Goal: Task Accomplishment & Management: Manage account settings

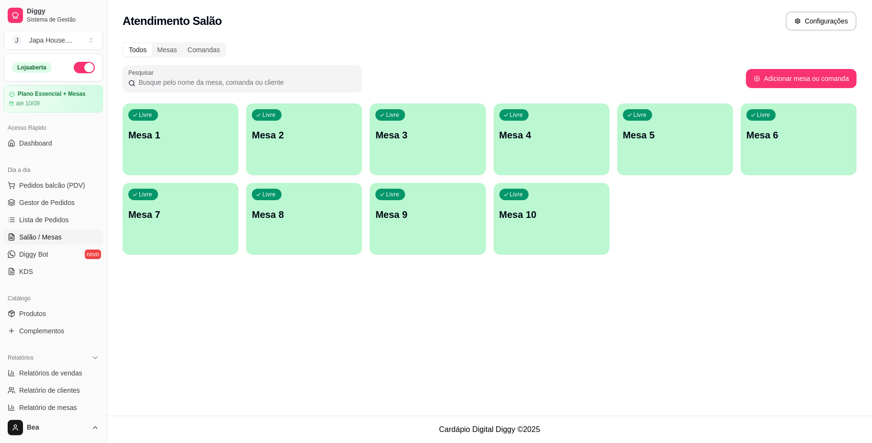
click at [228, 135] on p "Mesa 1" at bounding box center [180, 134] width 104 height 13
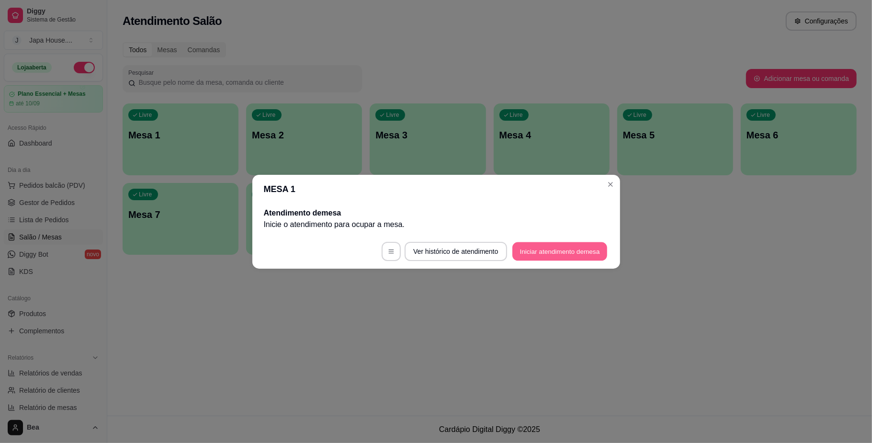
click at [565, 253] on button "Iniciar atendimento de mesa" at bounding box center [559, 251] width 95 height 19
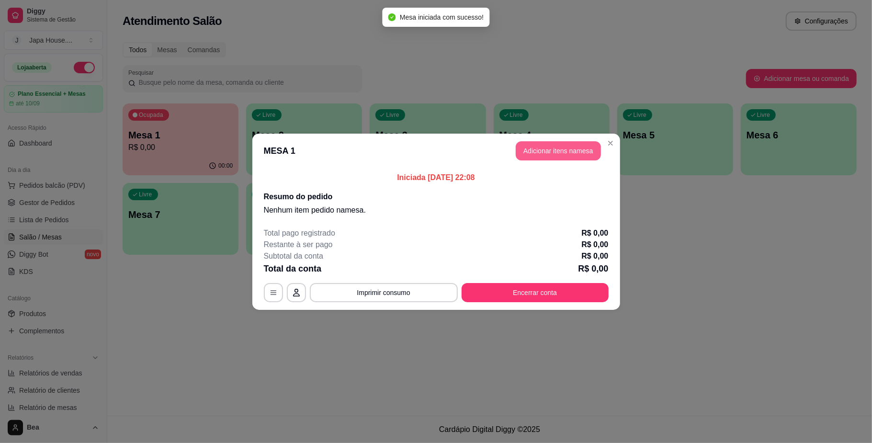
click at [562, 150] on button "Adicionar itens na mesa" at bounding box center [558, 150] width 85 height 19
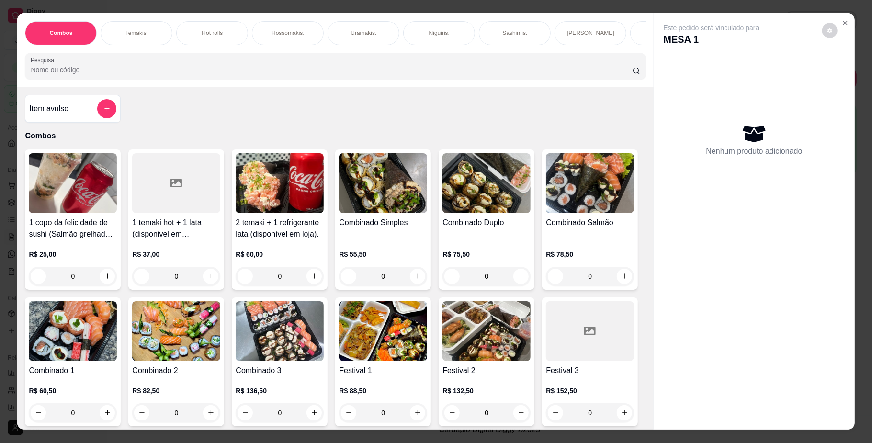
click at [572, 383] on div "1 copo da felicidade de sushi (Salmão grelhado) 200ml + 1 lata (disponivel em […" at bounding box center [335, 355] width 621 height 413
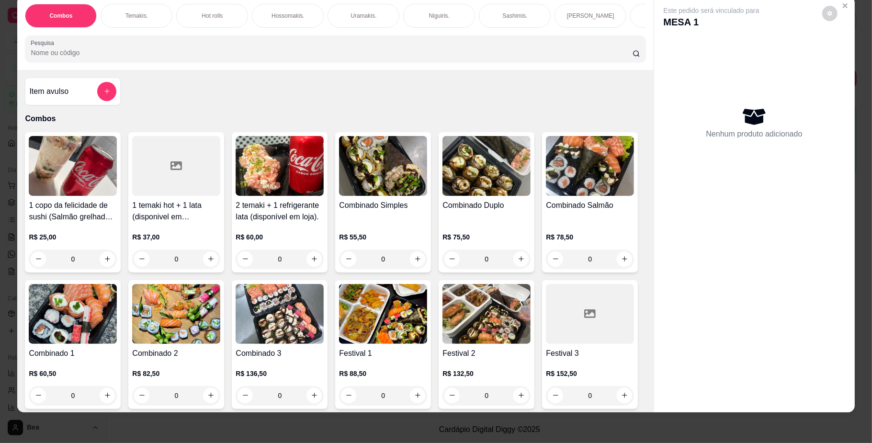
click at [628, 269] on div "1 copo da felicidade de sushi (Salmão grelhado) 200ml + 1 lata (disponivel em […" at bounding box center [335, 338] width 621 height 413
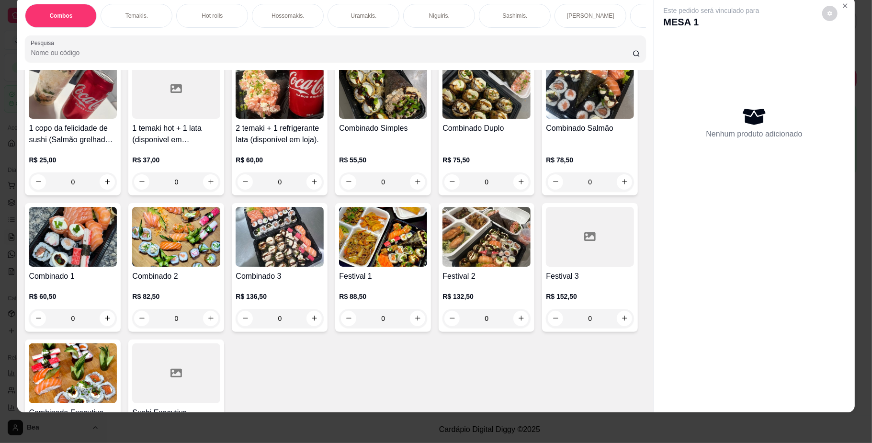
scroll to position [102, 0]
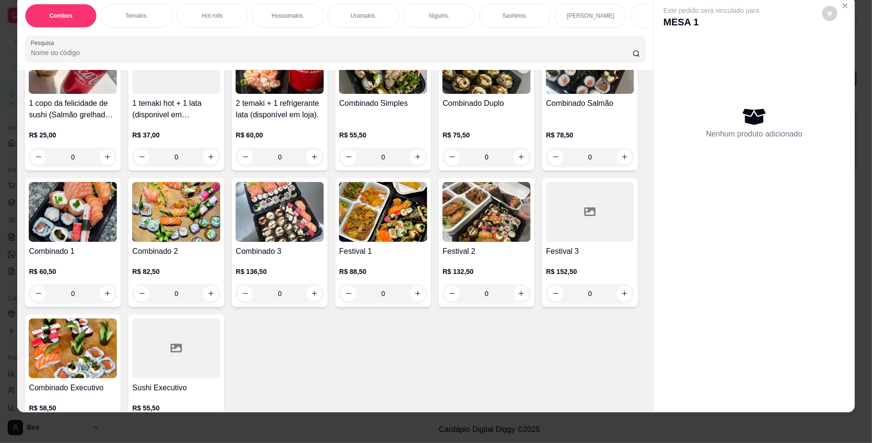
click at [442, 242] on img at bounding box center [486, 212] width 88 height 60
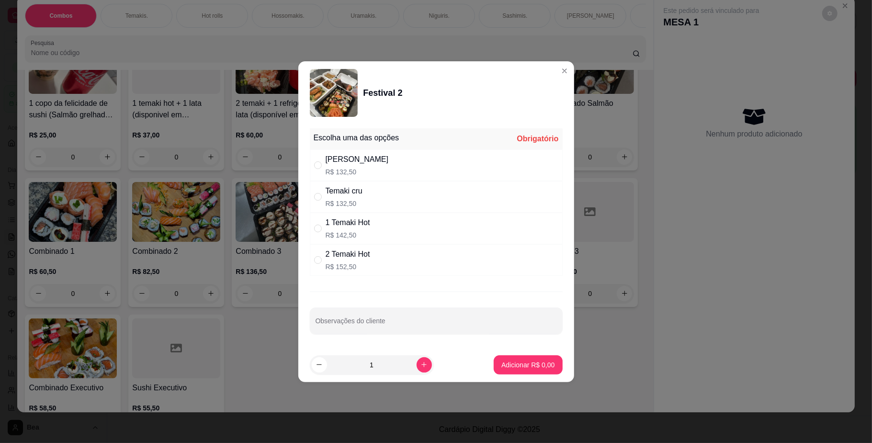
click at [365, 269] on p "R$ 152,50" at bounding box center [348, 267] width 45 height 10
radio input "true"
click at [505, 364] on p "Adicionar R$ 152,50" at bounding box center [524, 364] width 59 height 9
type input "1"
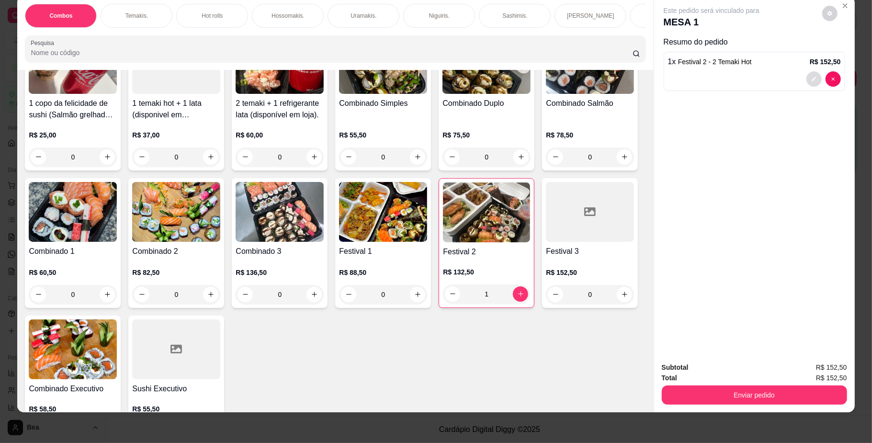
click at [811, 79] on icon "decrease-product-quantity" at bounding box center [814, 79] width 6 height 6
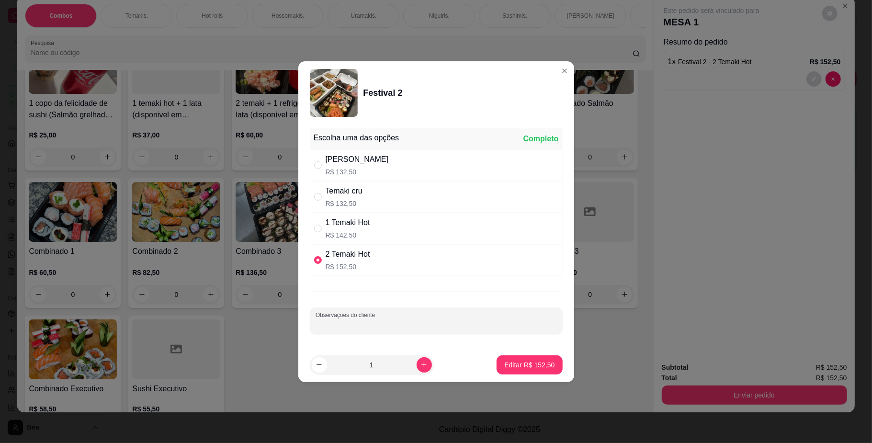
click at [434, 322] on input "Observações do cliente" at bounding box center [436, 325] width 241 height 10
type input "rolinho 1 primavera - 1 chocolate com banana"
click at [535, 366] on p "Editar R$ 152,50" at bounding box center [529, 365] width 50 height 10
type input "0"
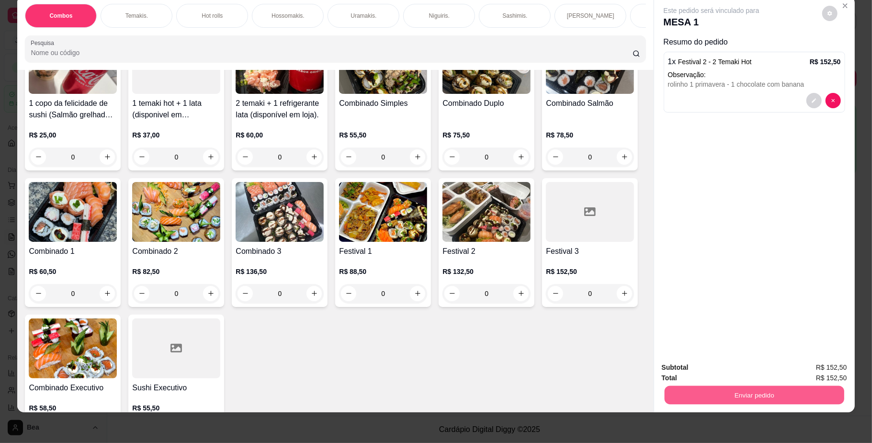
click at [779, 397] on button "Enviar pedido" at bounding box center [754, 395] width 180 height 19
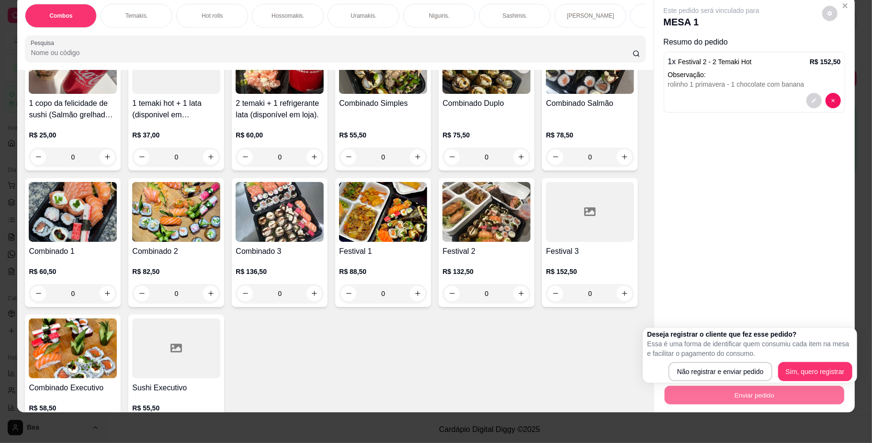
click at [740, 219] on div "Este pedido será vinculado para MESA 1 Resumo do pedido 1 x Festival 2 - 2 Tema…" at bounding box center [754, 175] width 201 height 359
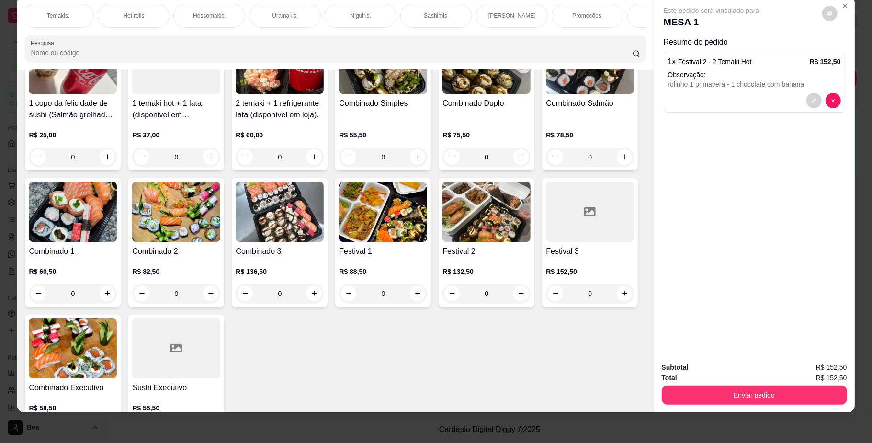
scroll to position [0, 163]
click at [554, 17] on div "Bebidas." at bounding box center [578, 16] width 72 height 24
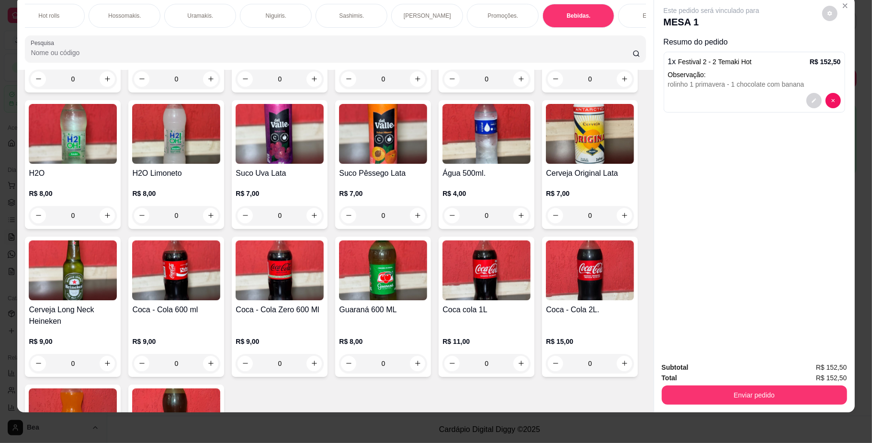
click at [571, 290] on div "Coca - Cola 350ml R$ 7,00 0 Coca - Cola Zero 350ml R$ 7,00 0 Guaraná 350ml R$ 7…" at bounding box center [335, 239] width 621 height 550
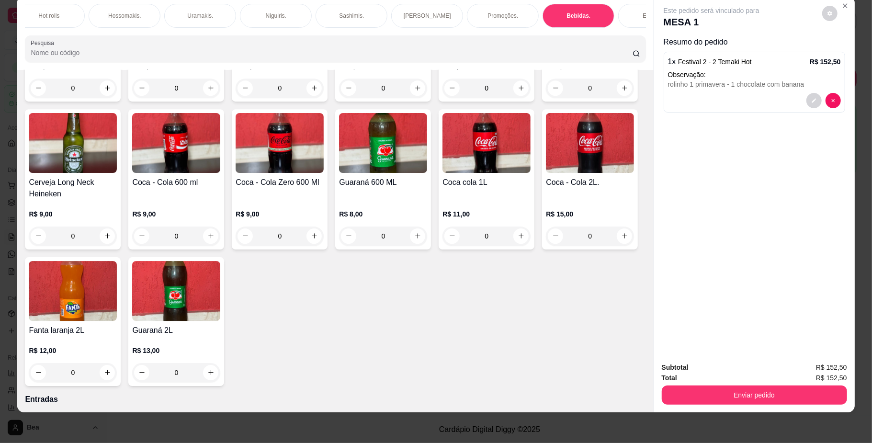
scroll to position [2212, 0]
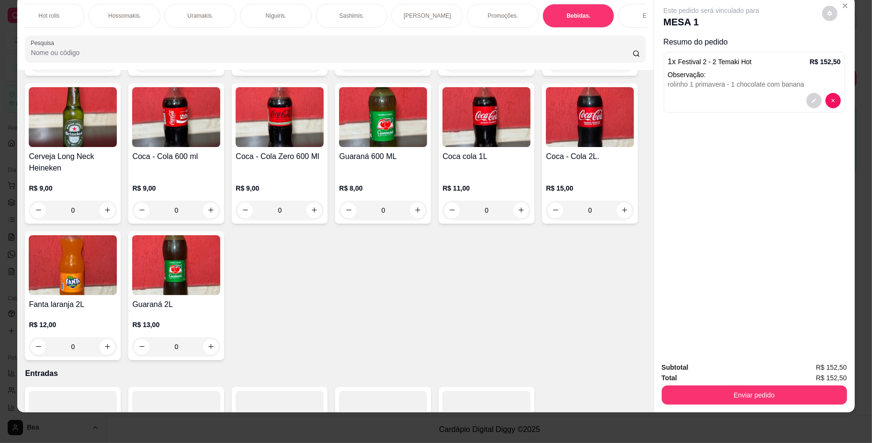
drag, startPoint x: 645, startPoint y: 408, endPoint x: 608, endPoint y: 125, distance: 285.4
click at [608, 125] on div "Coca - Cola 350ml R$ 7,00 0 Coca - Cola Zero 350ml R$ 7,00 0 Guaraná 350ml R$ 7…" at bounding box center [335, 85] width 621 height 550
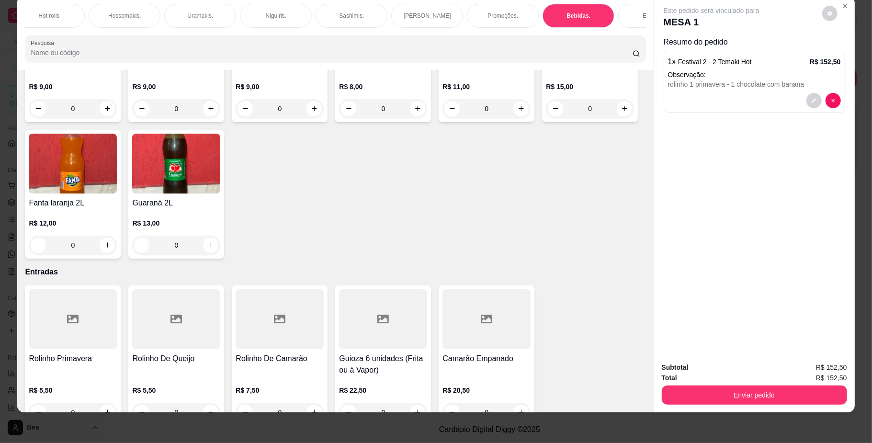
scroll to position [2314, 0]
click at [513, 116] on button "increase-product-quantity" at bounding box center [520, 108] width 15 height 15
type input "1"
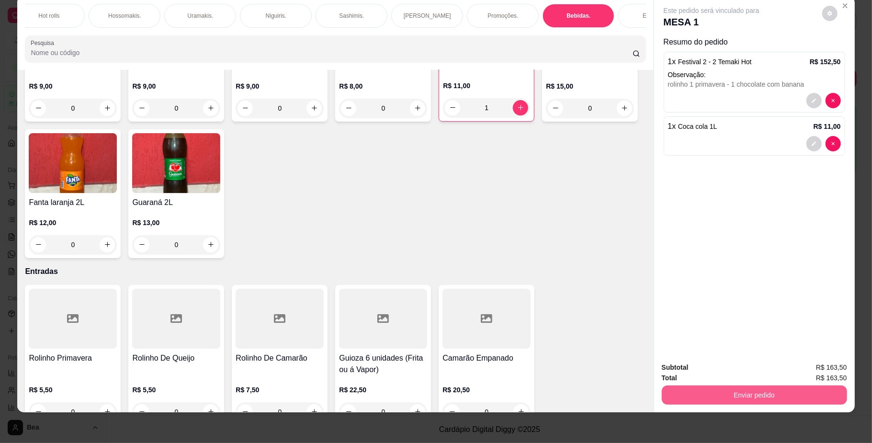
click at [696, 394] on button "Enviar pedido" at bounding box center [754, 394] width 185 height 19
click at [733, 372] on button "Não registrar e enviar pedido" at bounding box center [722, 372] width 100 height 18
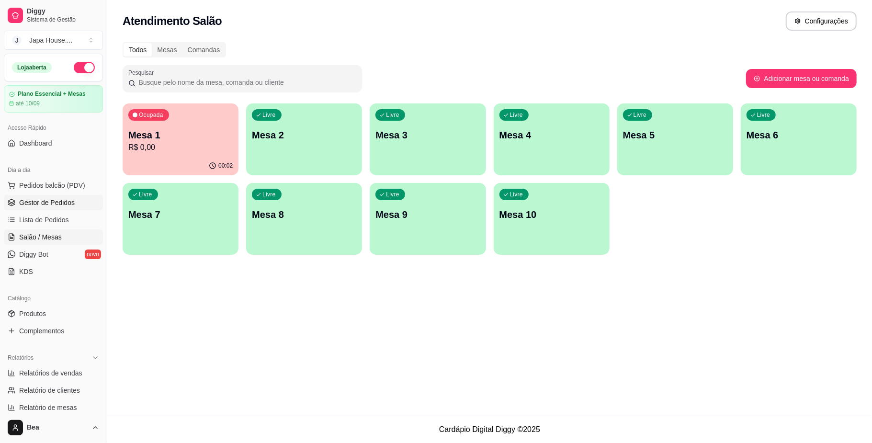
click at [63, 203] on span "Gestor de Pedidos" at bounding box center [47, 203] width 56 height 10
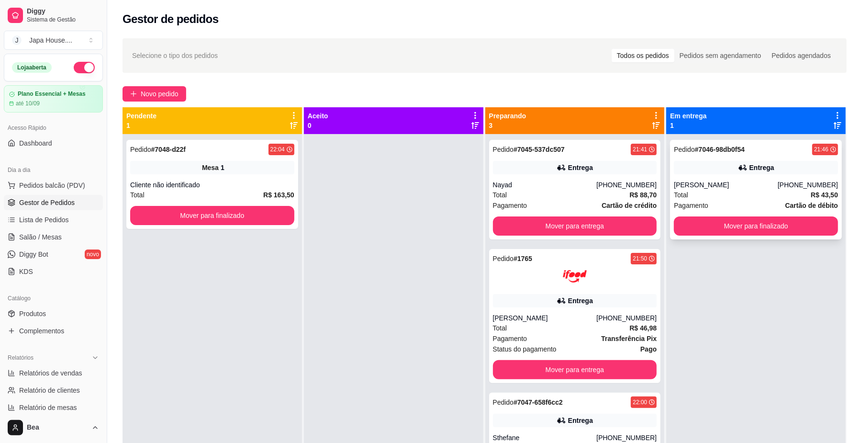
click at [786, 192] on div "Total R$ 43,50" at bounding box center [756, 195] width 164 height 11
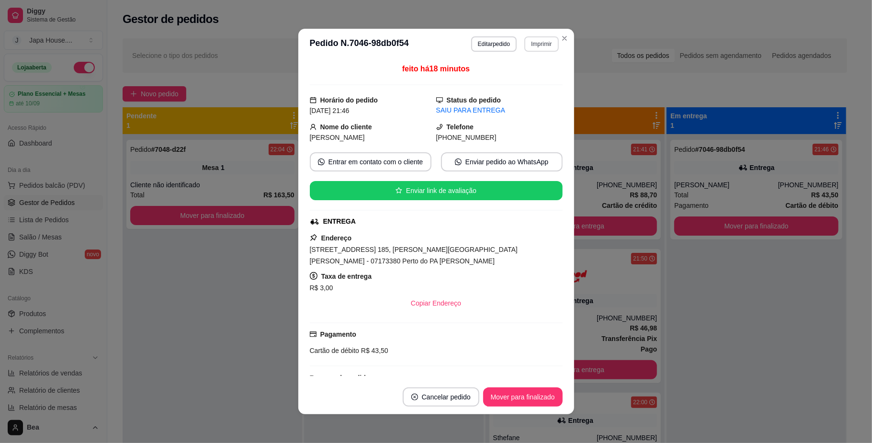
click at [546, 46] on button "Imprimir" at bounding box center [541, 43] width 34 height 15
click at [537, 82] on button "IMPRESSORA" at bounding box center [519, 77] width 67 height 15
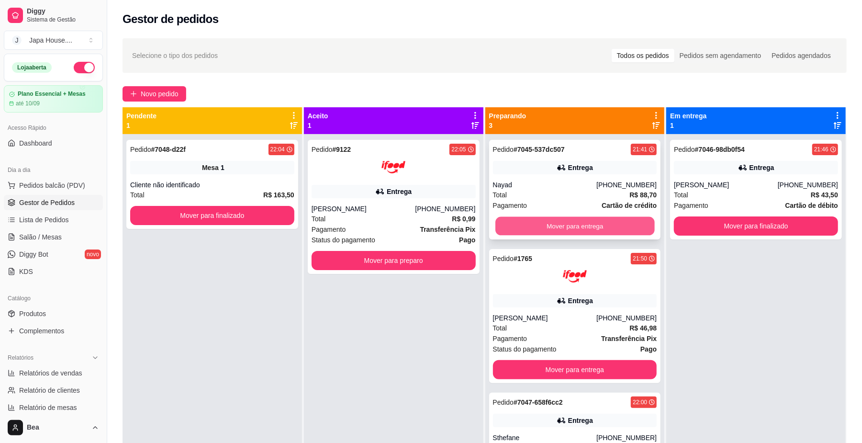
click at [556, 219] on button "Mover para entrega" at bounding box center [575, 226] width 159 height 19
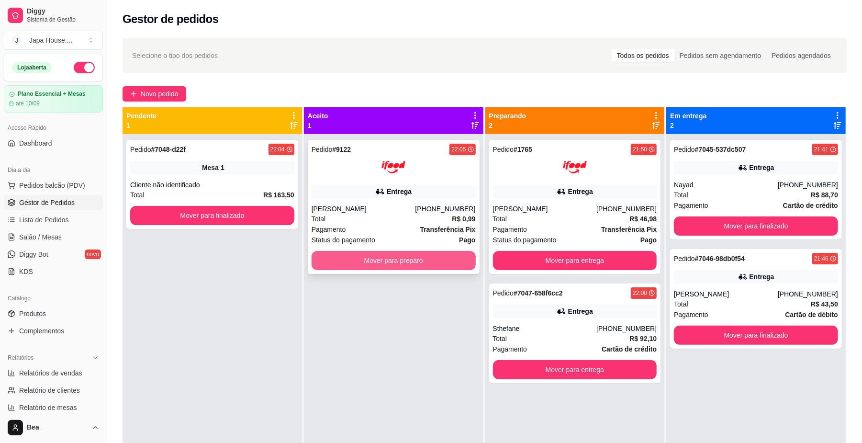
click at [459, 261] on button "Mover para preparo" at bounding box center [394, 260] width 164 height 19
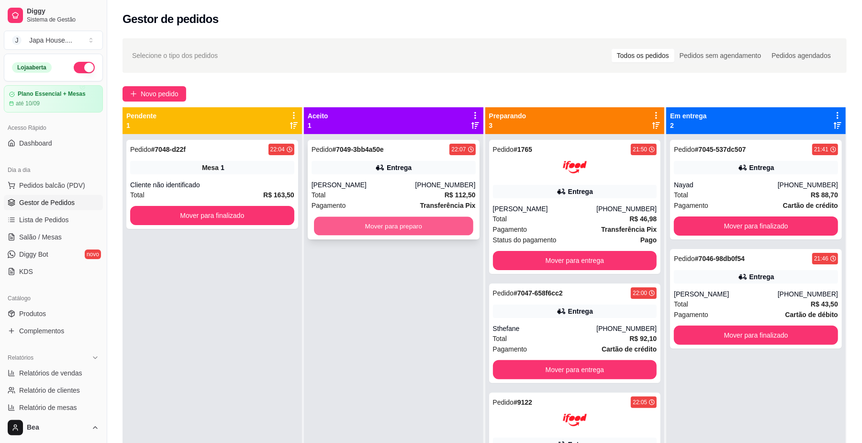
click at [451, 231] on button "Mover para preparo" at bounding box center [393, 226] width 159 height 19
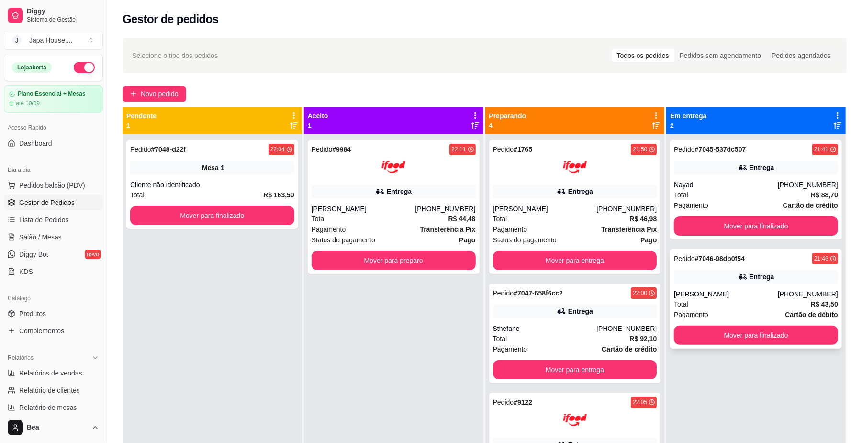
click at [736, 320] on div "Pagamento Cartão de débito" at bounding box center [756, 314] width 164 height 11
click at [701, 297] on div "[PERSON_NAME]" at bounding box center [726, 294] width 104 height 10
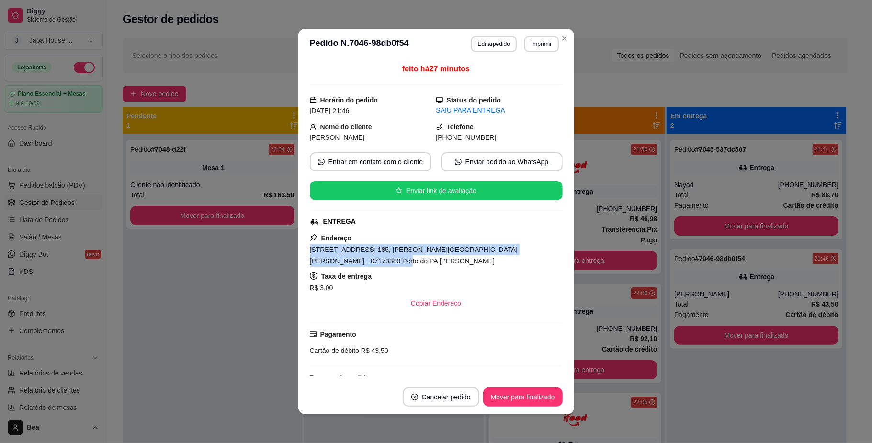
drag, startPoint x: 305, startPoint y: 249, endPoint x: 549, endPoint y: 253, distance: 243.7
click at [549, 253] on div "feito há 27 minutos Horário do pedido [DATE] 21:46 Status do pedido SAIU PARA E…" at bounding box center [436, 219] width 253 height 313
copy span "[STREET_ADDRESS] 185, [PERSON_NAME][GEOGRAPHIC_DATA][PERSON_NAME] - 07173380 Pe…"
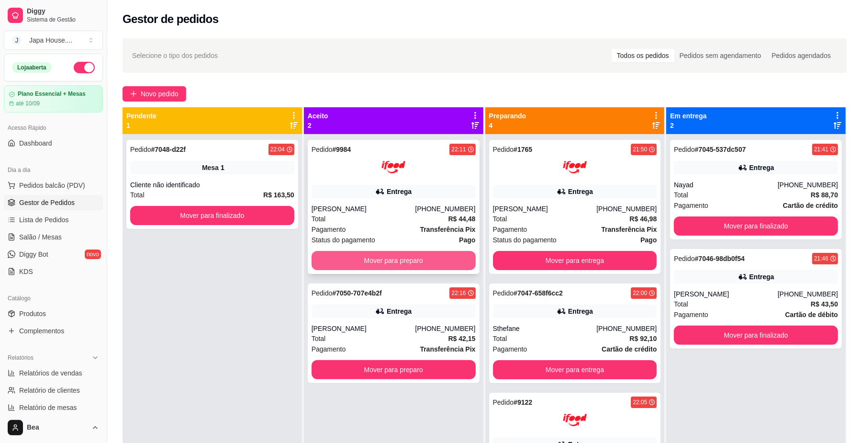
click at [420, 252] on button "Mover para preparo" at bounding box center [394, 260] width 164 height 19
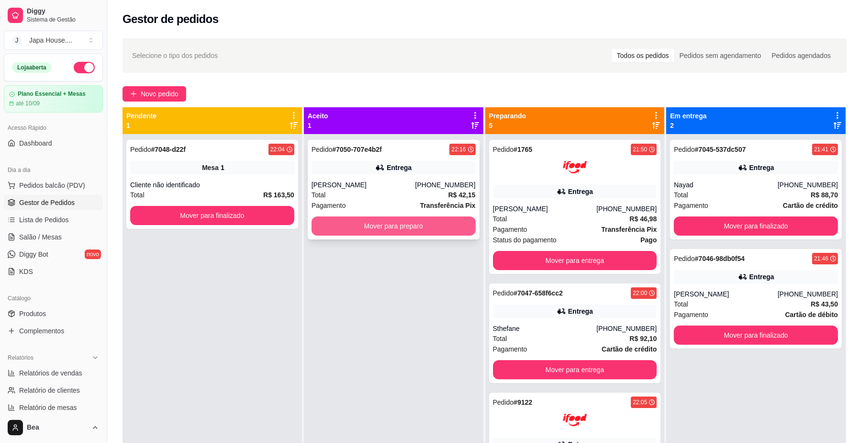
click at [418, 226] on button "Mover para preparo" at bounding box center [394, 225] width 164 height 19
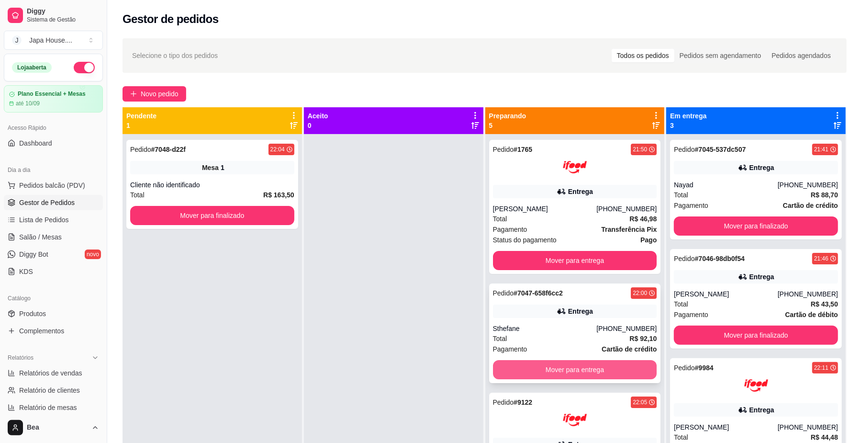
click at [552, 366] on button "Mover para entrega" at bounding box center [575, 369] width 164 height 19
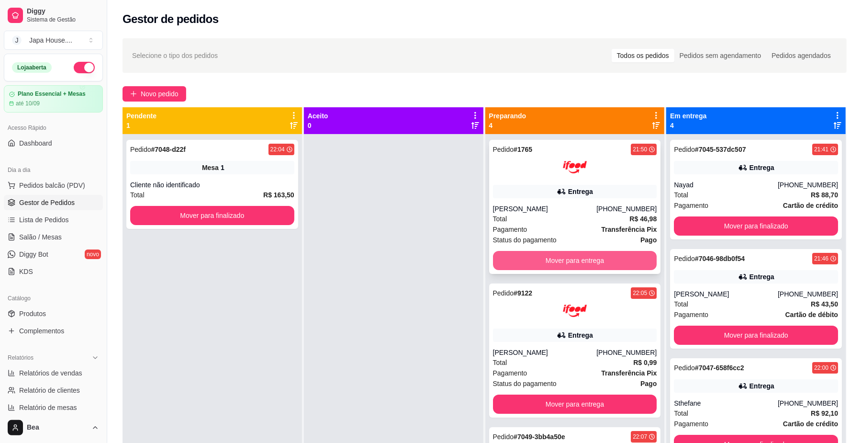
click at [541, 258] on button "Mover para entrega" at bounding box center [575, 260] width 164 height 19
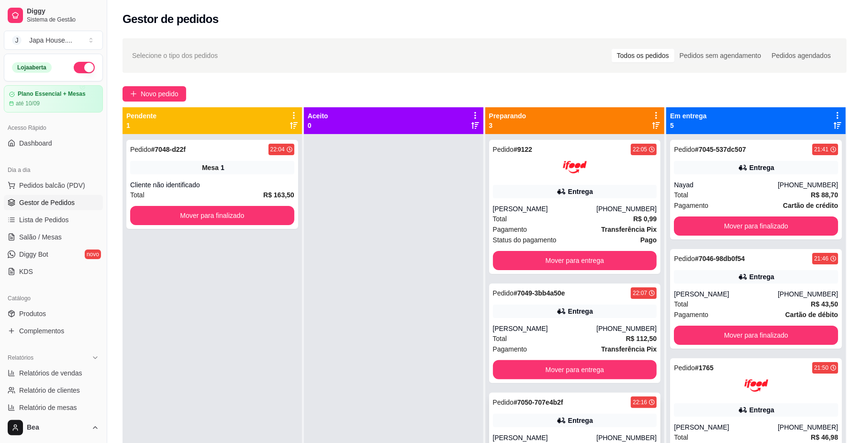
click at [640, 430] on div "Pedido # 7050-707e4b2f 22:16 Entrega Gabriel [PHONE_NUMBER] Total R$ 42,15 Paga…" at bounding box center [575, 443] width 172 height 100
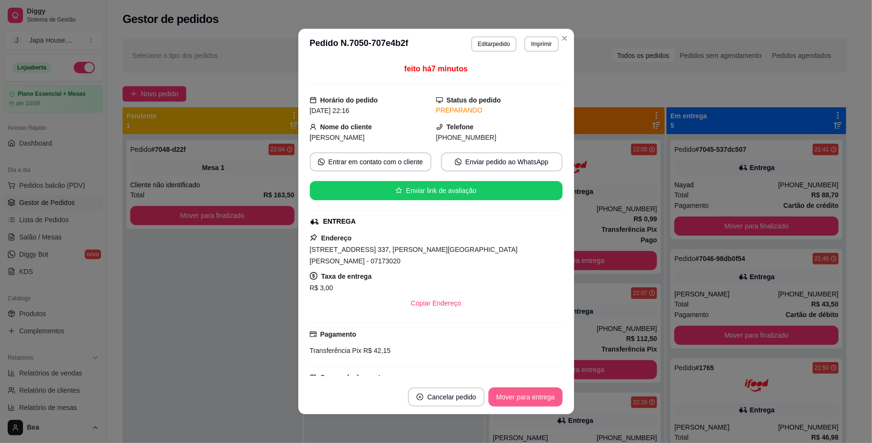
click at [527, 393] on button "Mover para entrega" at bounding box center [525, 396] width 74 height 19
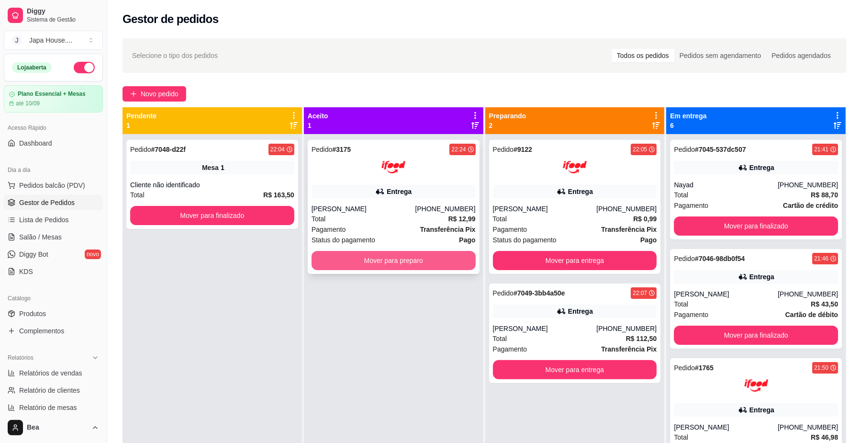
click at [433, 268] on button "Mover para preparo" at bounding box center [394, 260] width 164 height 19
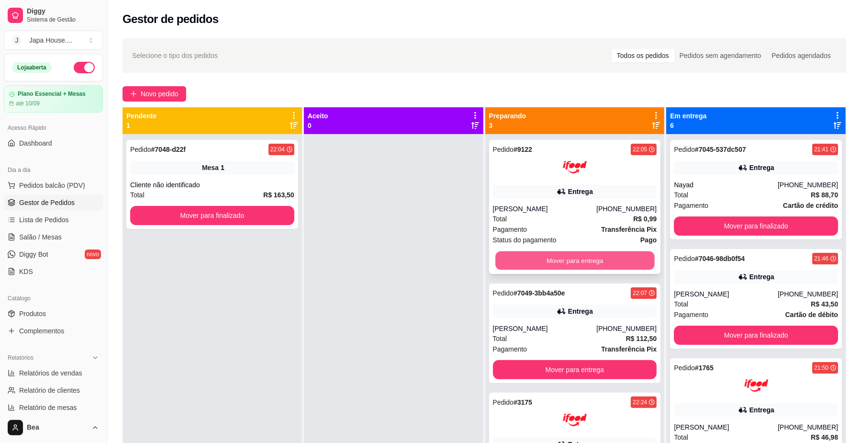
click at [634, 265] on button "Mover para entrega" at bounding box center [575, 260] width 159 height 19
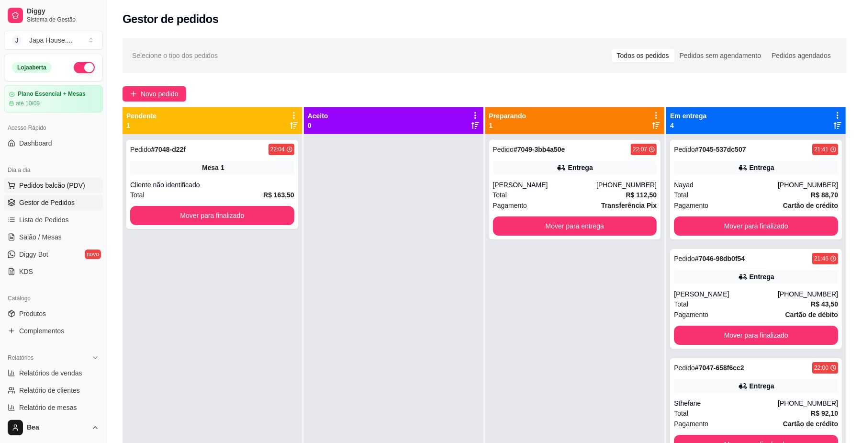
click at [61, 183] on span "Pedidos balcão (PDV)" at bounding box center [52, 186] width 66 height 10
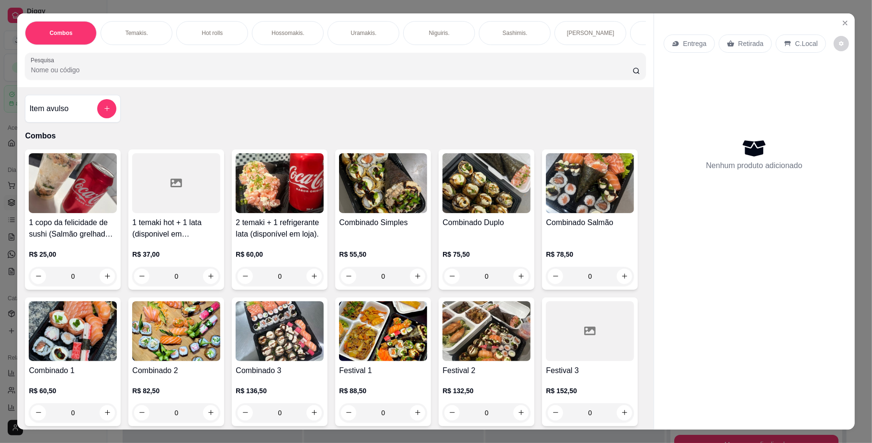
click at [119, 42] on div "Temakis." at bounding box center [137, 33] width 72 height 24
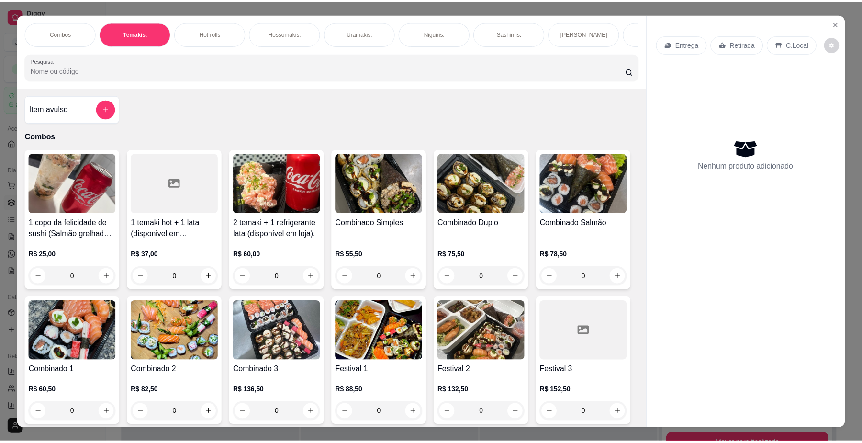
scroll to position [17, 0]
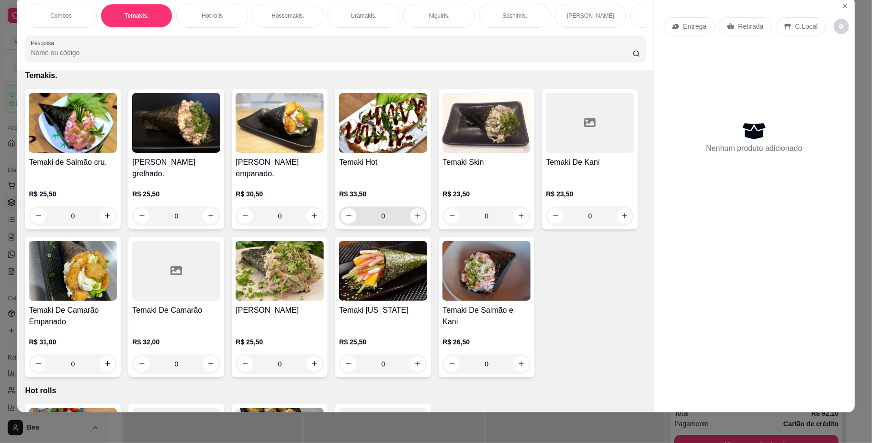
click at [414, 219] on icon "increase-product-quantity" at bounding box center [417, 215] width 7 height 7
type input "1"
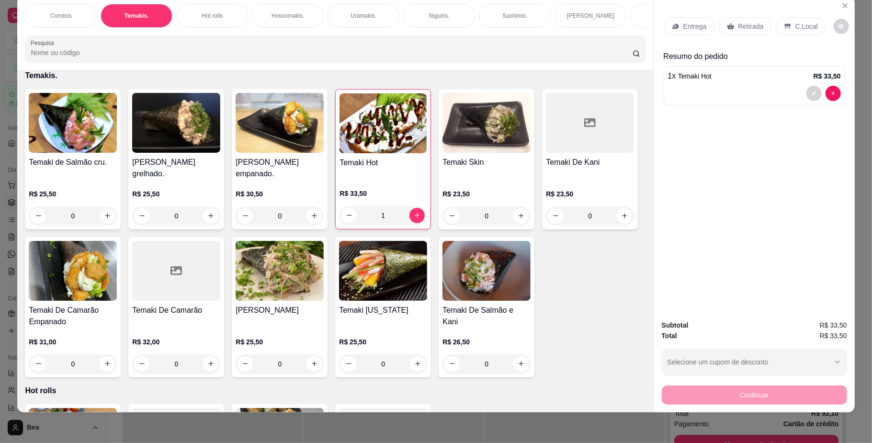
click at [747, 20] on div "Retirada" at bounding box center [745, 26] width 53 height 18
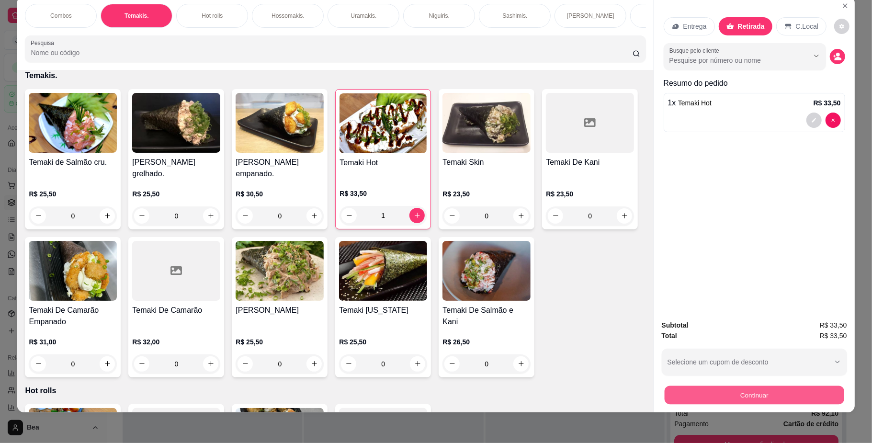
click at [821, 397] on button "Continuar" at bounding box center [754, 395] width 180 height 19
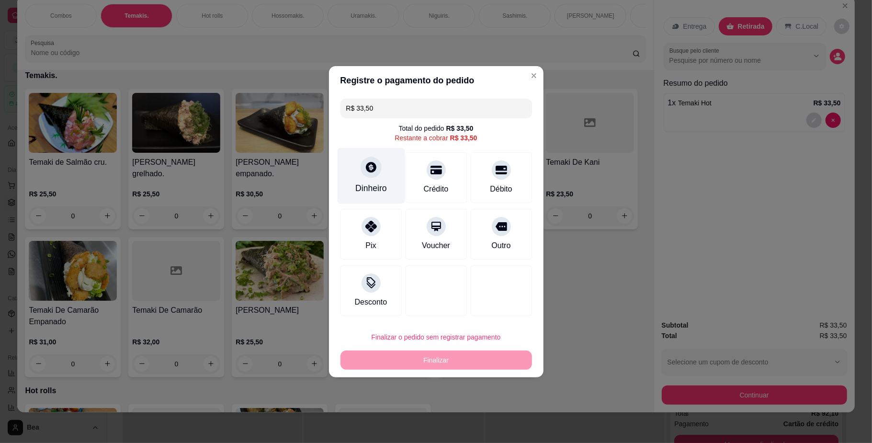
click at [381, 184] on div "Dinheiro" at bounding box center [371, 188] width 32 height 12
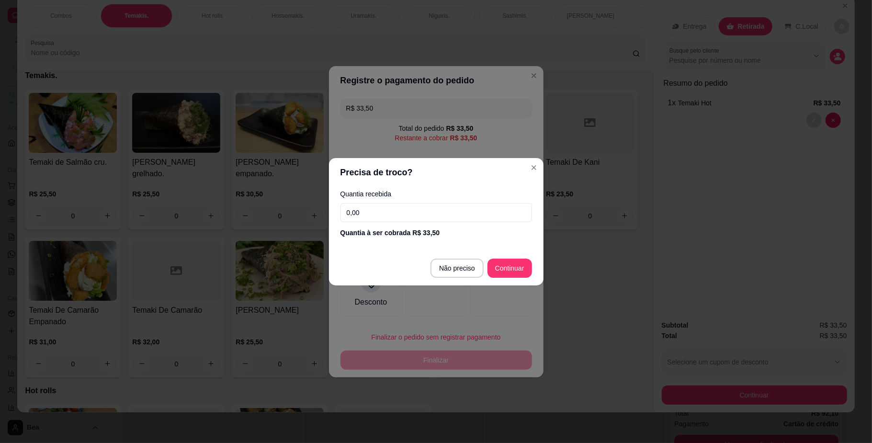
click at [482, 218] on input "0,00" at bounding box center [436, 212] width 192 height 19
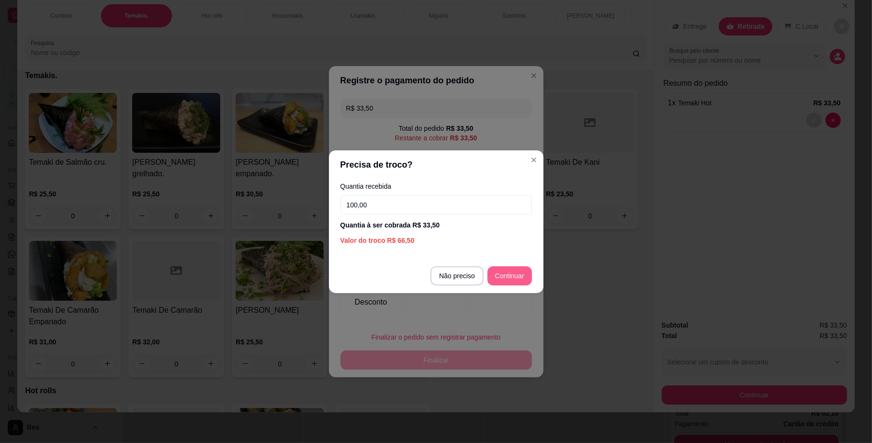
type input "100,00"
type input "R$ 0,00"
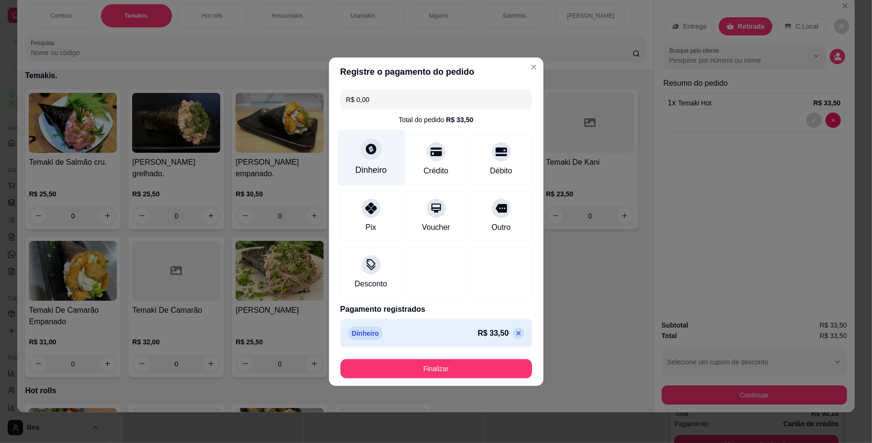
click at [378, 147] on div at bounding box center [371, 148] width 21 height 21
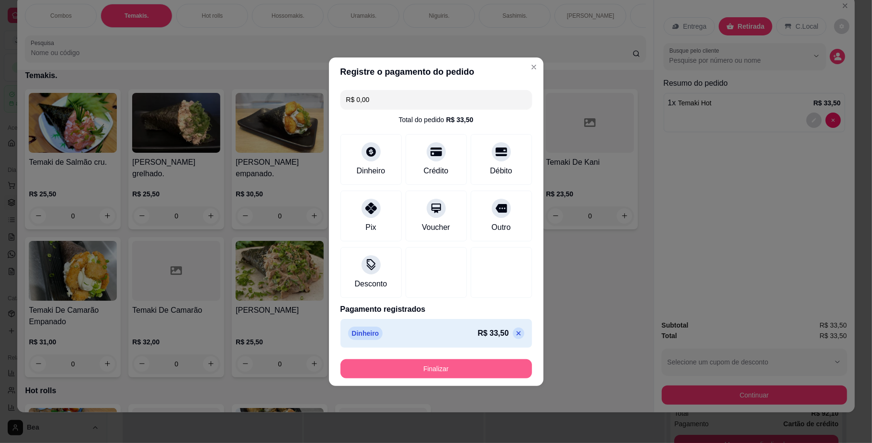
click at [452, 369] on button "Finalizar" at bounding box center [436, 368] width 192 height 19
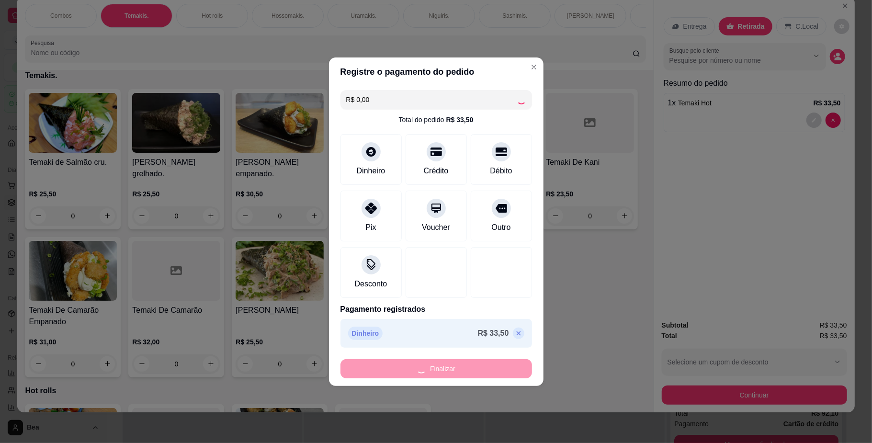
type input "0"
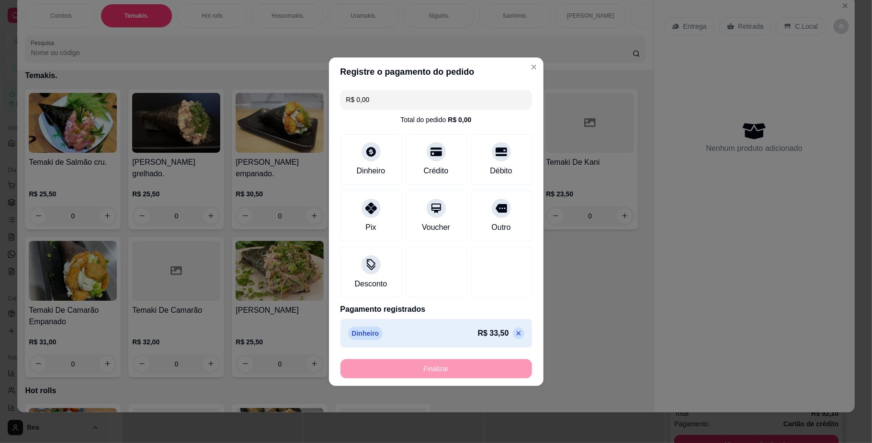
type input "-R$ 33,50"
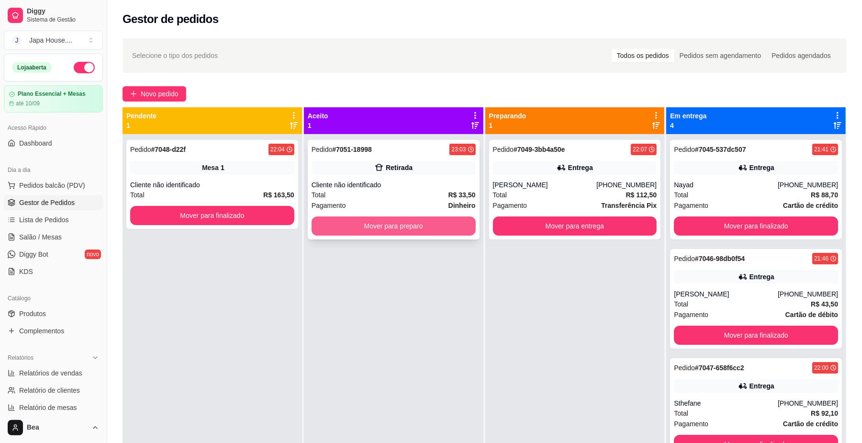
click at [413, 228] on button "Mover para preparo" at bounding box center [394, 225] width 164 height 19
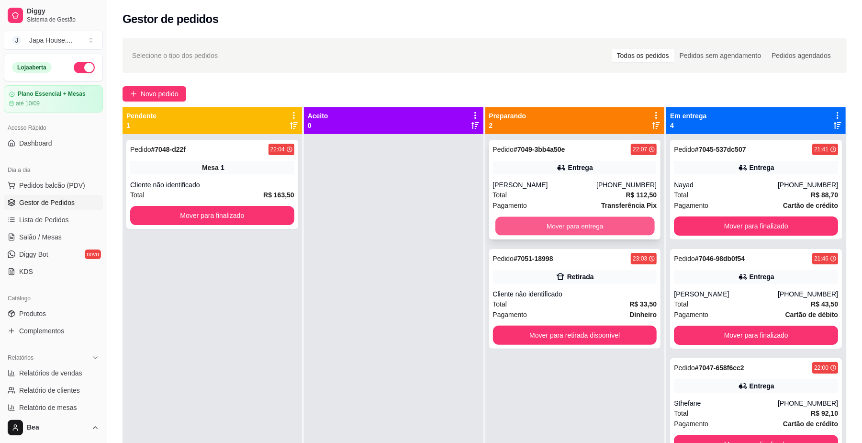
click at [544, 231] on button "Mover para entrega" at bounding box center [575, 226] width 159 height 19
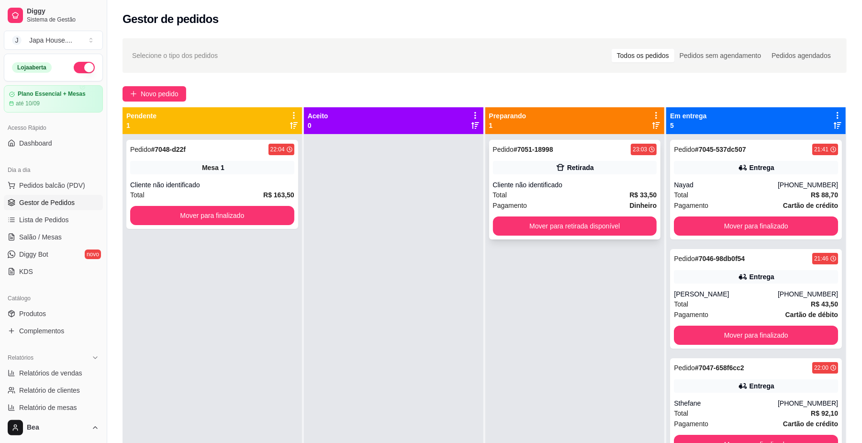
click at [564, 214] on div "Pedido # 7051-18998 23:03 Retirada Cliente não identificado Total R$ 33,50 Paga…" at bounding box center [575, 190] width 172 height 100
click at [603, 228] on button "Mover para retirada disponível" at bounding box center [575, 225] width 164 height 19
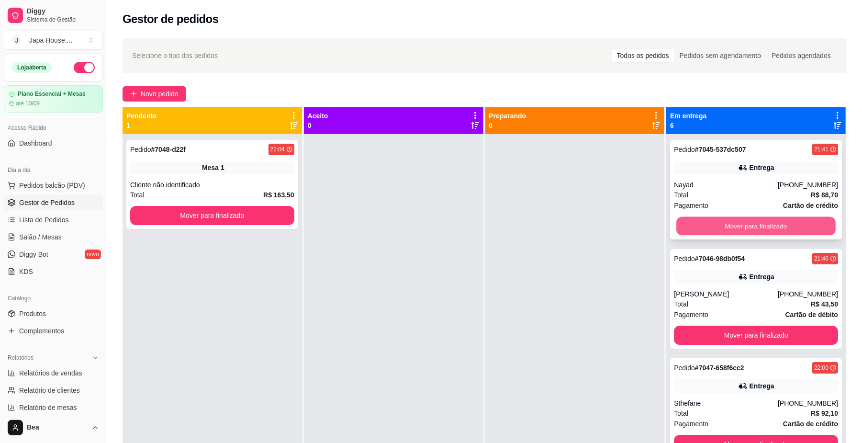
click at [736, 225] on button "Mover para finalizado" at bounding box center [756, 226] width 159 height 19
click at [739, 227] on button "Mover para finalizado" at bounding box center [756, 226] width 159 height 19
click at [742, 229] on button "Mover para finalizado" at bounding box center [756, 225] width 164 height 19
click at [744, 229] on button "Mover para finalizado" at bounding box center [756, 225] width 164 height 19
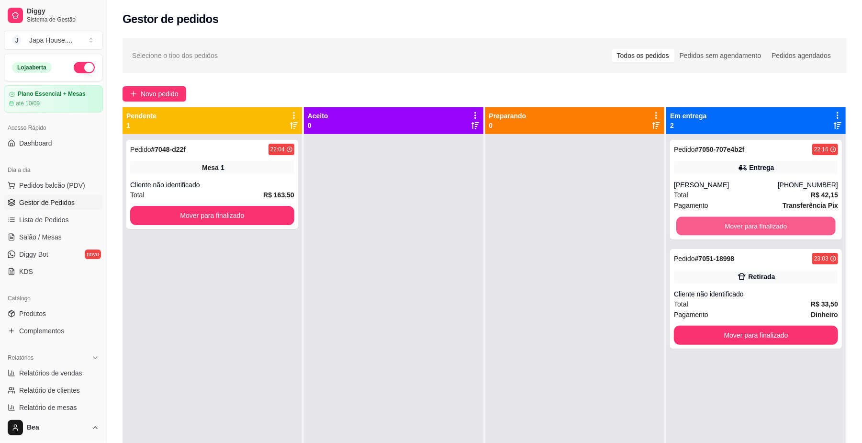
click at [744, 229] on button "Mover para finalizado" at bounding box center [756, 226] width 159 height 19
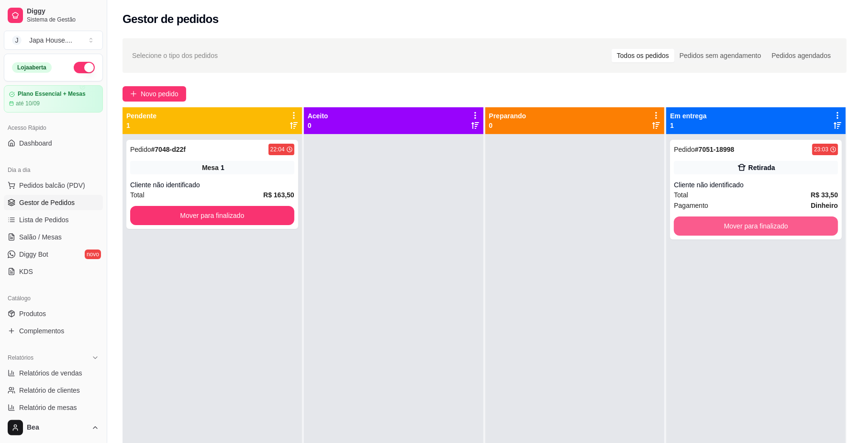
click at [744, 229] on button "Mover para finalizado" at bounding box center [756, 225] width 164 height 19
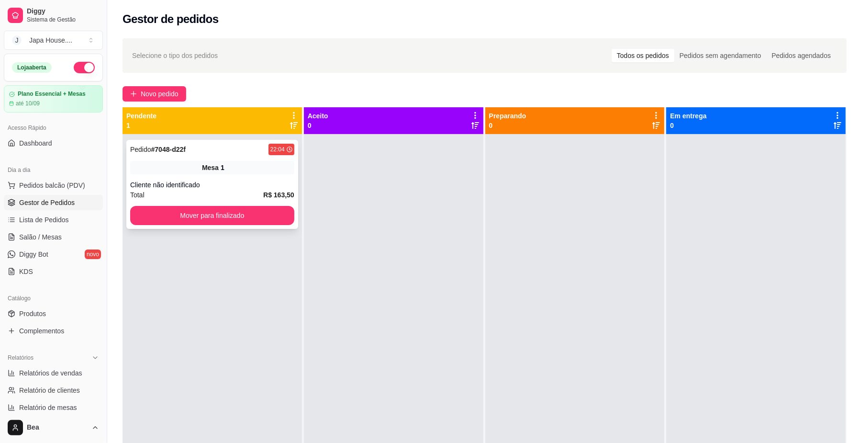
click at [266, 186] on div "Cliente não identificado" at bounding box center [212, 185] width 164 height 10
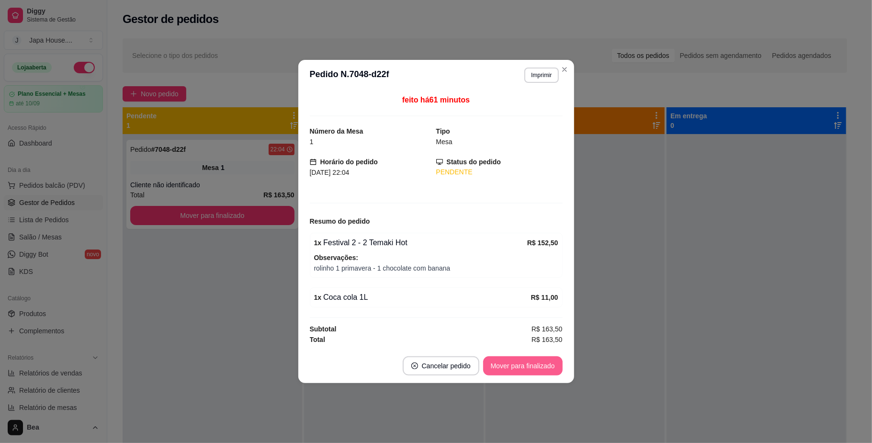
click at [528, 363] on button "Mover para finalizado" at bounding box center [522, 365] width 79 height 19
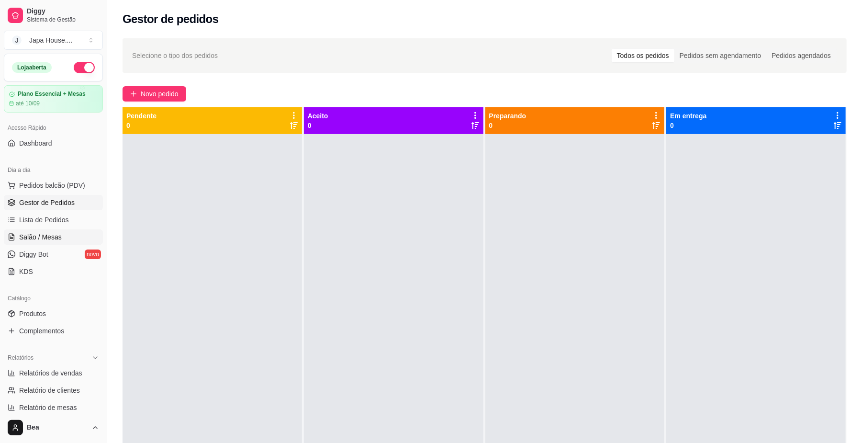
click at [45, 232] on span "Salão / Mesas" at bounding box center [40, 237] width 43 height 10
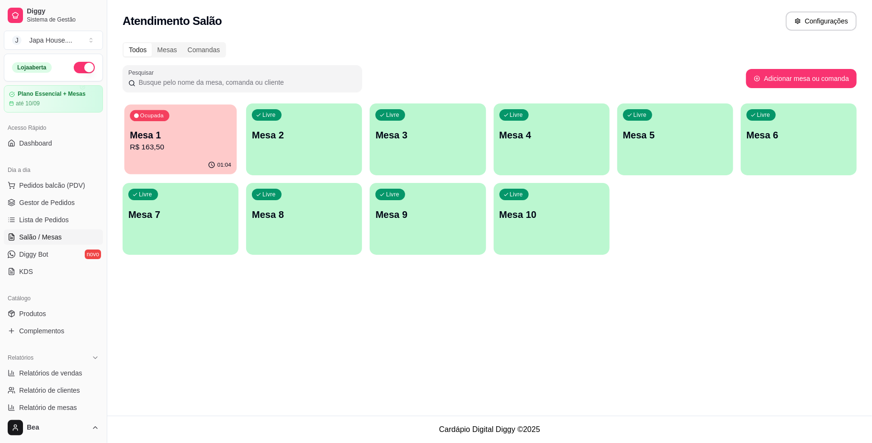
click at [190, 137] on p "Mesa 1" at bounding box center [181, 135] width 102 height 13
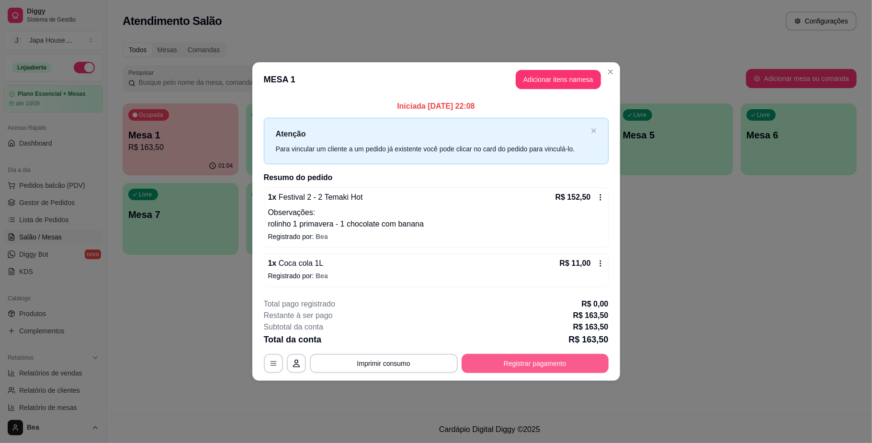
click at [567, 364] on button "Registrar pagamento" at bounding box center [535, 363] width 147 height 19
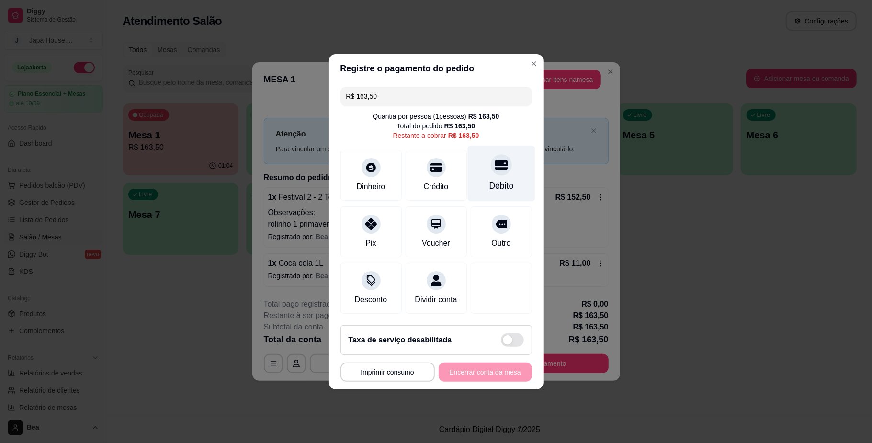
click at [497, 180] on div "Débito" at bounding box center [501, 186] width 24 height 12
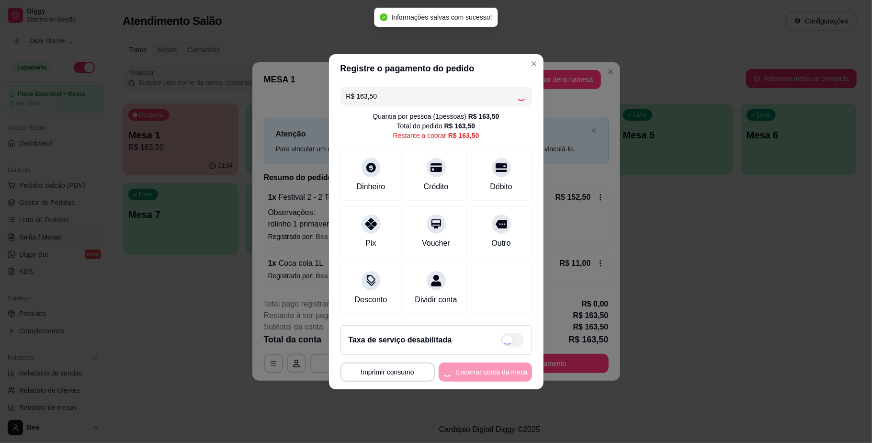
type input "R$ 0,00"
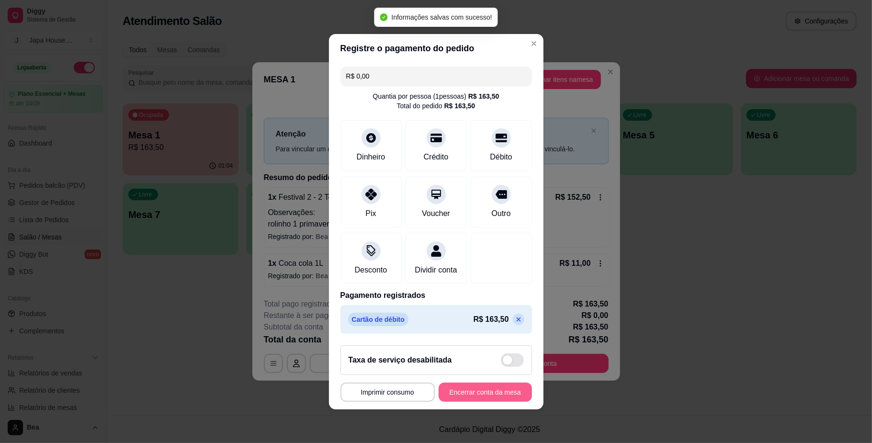
click at [491, 401] on button "Encerrar conta da mesa" at bounding box center [485, 392] width 93 height 19
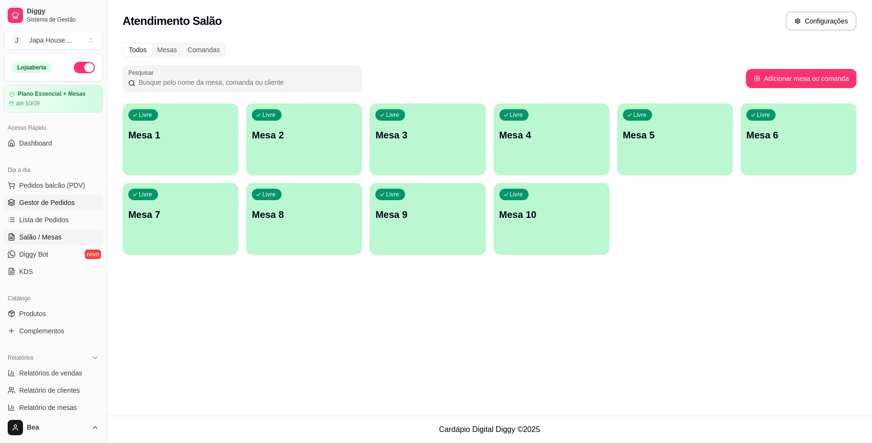
click at [48, 205] on span "Gestor de Pedidos" at bounding box center [47, 203] width 56 height 10
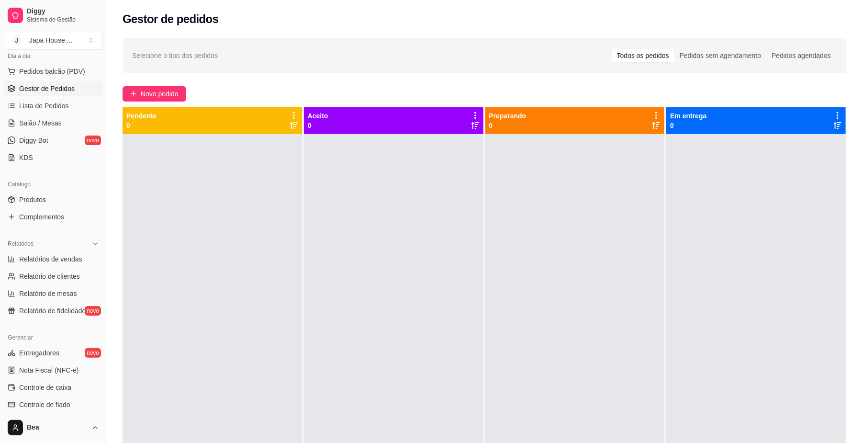
scroll to position [129, 0]
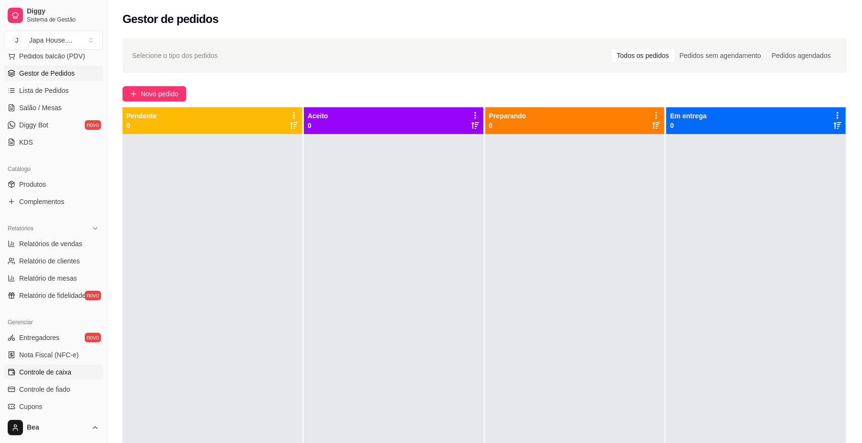
click at [75, 370] on link "Controle de caixa" at bounding box center [53, 371] width 99 height 15
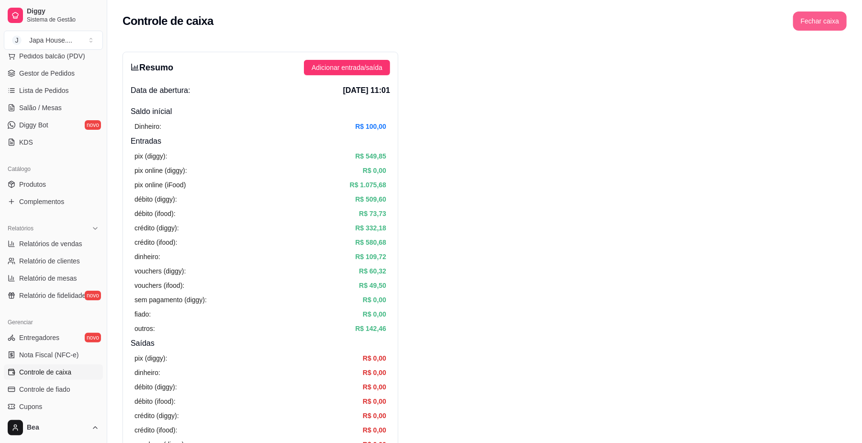
click at [824, 23] on button "Fechar caixa" at bounding box center [820, 20] width 54 height 19
click at [841, 79] on button "Sim" at bounding box center [846, 84] width 19 height 11
